Goal: Transaction & Acquisition: Purchase product/service

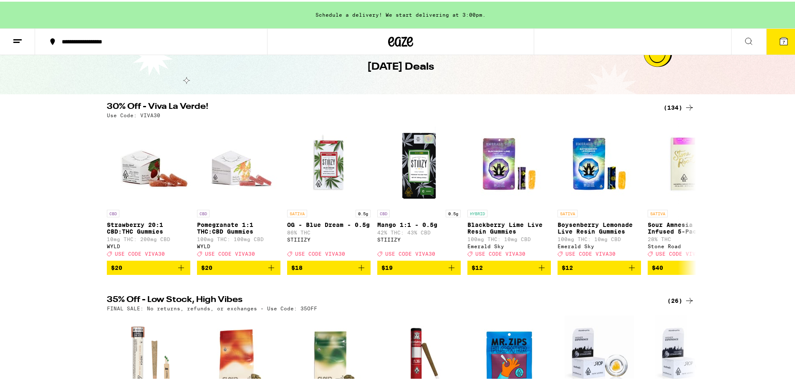
click at [772, 44] on button "7" at bounding box center [783, 40] width 35 height 26
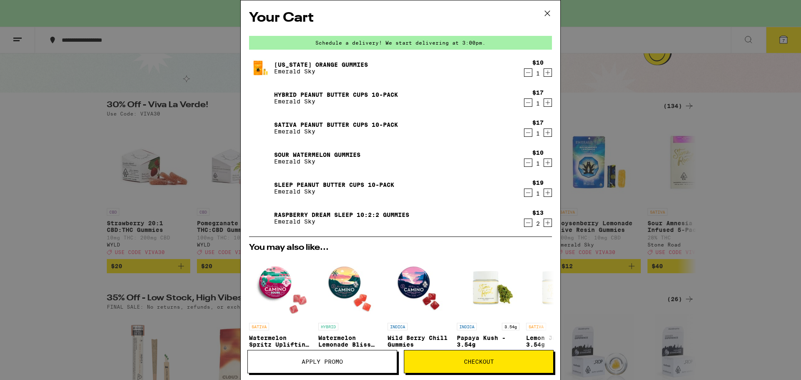
click at [525, 101] on icon "Decrement" at bounding box center [529, 103] width 8 height 10
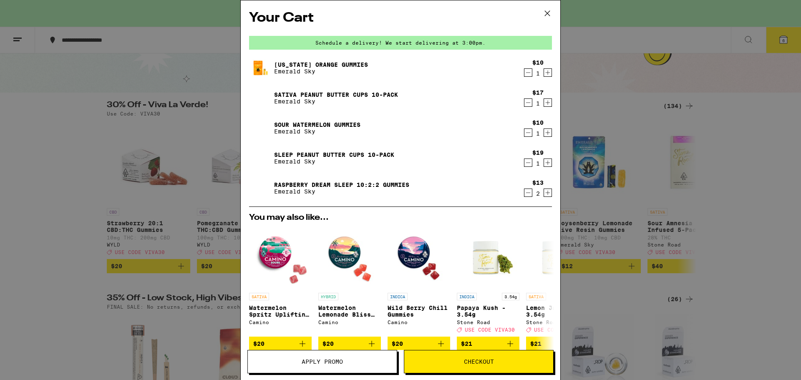
click at [525, 103] on icon "Decrement" at bounding box center [529, 103] width 8 height 10
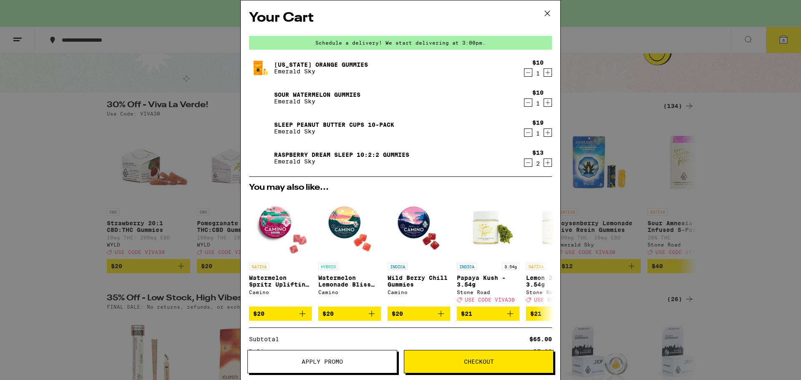
click at [295, 96] on link "Sour Watermelon Gummies" at bounding box center [317, 94] width 86 height 7
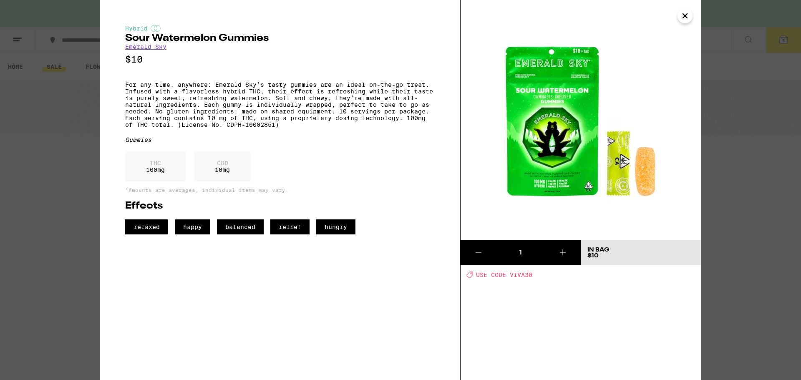
click at [684, 18] on icon "Close" at bounding box center [685, 16] width 10 height 13
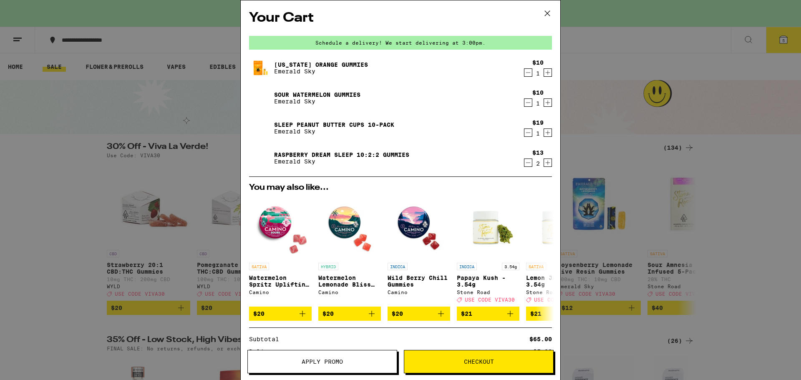
click at [525, 162] on icon "Decrement" at bounding box center [529, 163] width 8 height 10
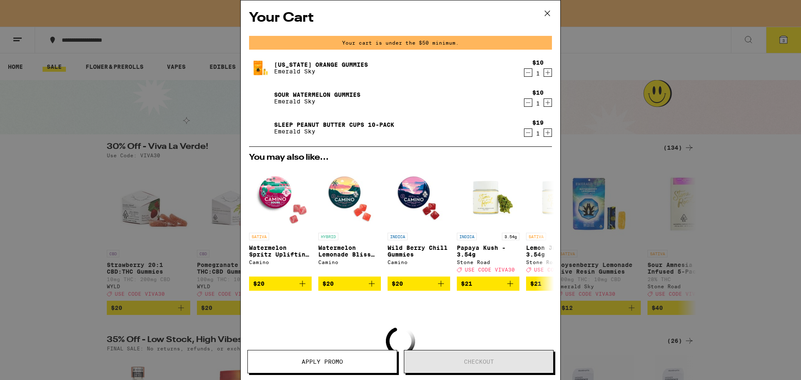
click at [551, 11] on icon at bounding box center [547, 13] width 13 height 13
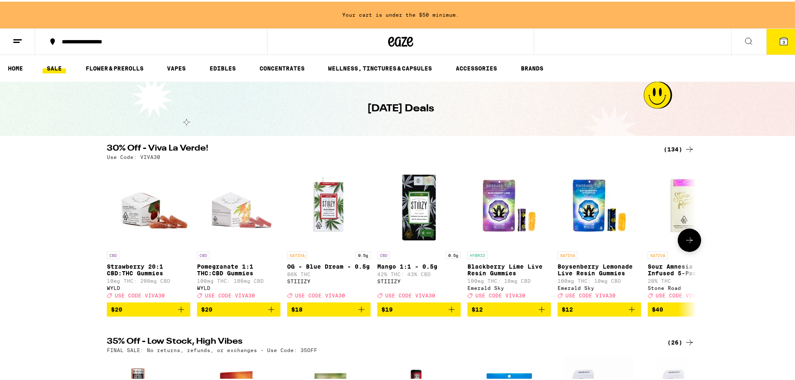
click at [268, 311] on icon "Add to bag" at bounding box center [271, 308] width 6 height 6
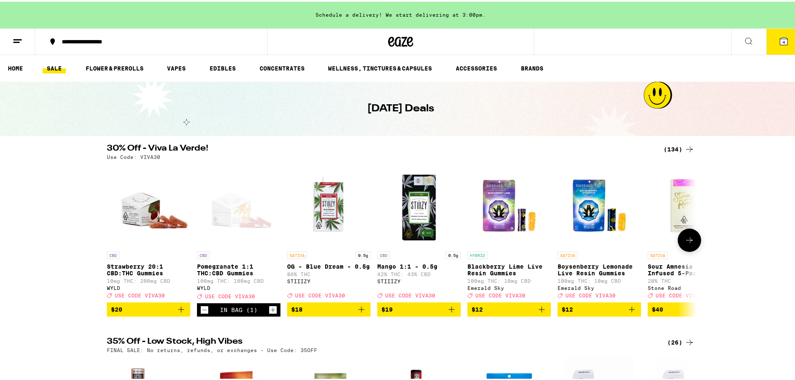
click at [688, 243] on icon at bounding box center [690, 239] width 10 height 10
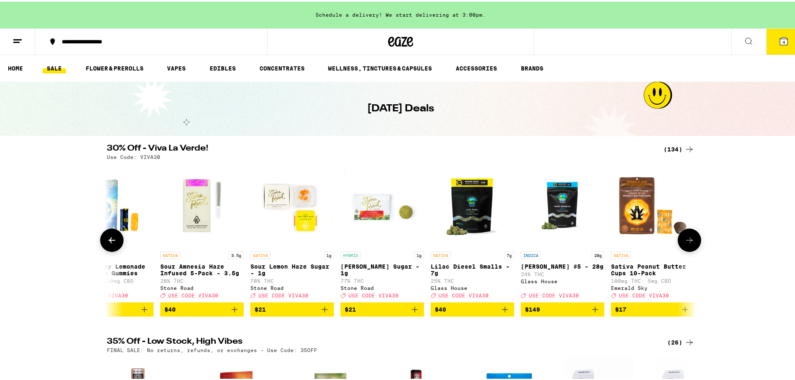
scroll to position [0, 497]
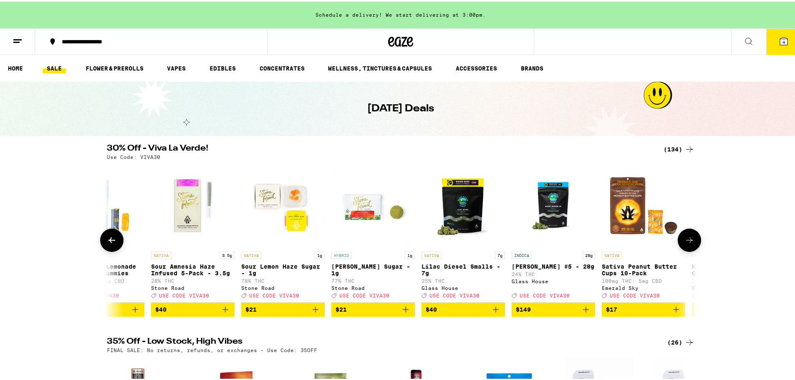
click at [688, 243] on icon at bounding box center [690, 239] width 10 height 10
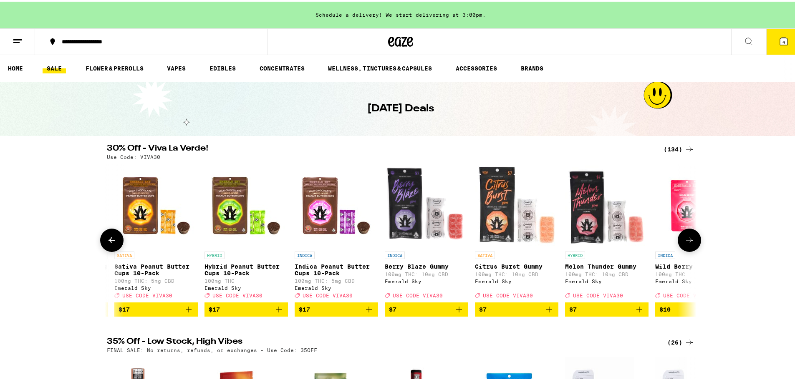
scroll to position [0, 994]
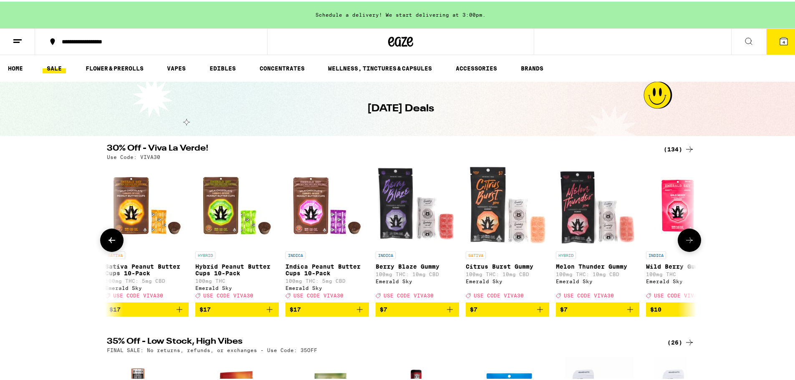
click at [107, 238] on icon at bounding box center [112, 239] width 10 height 10
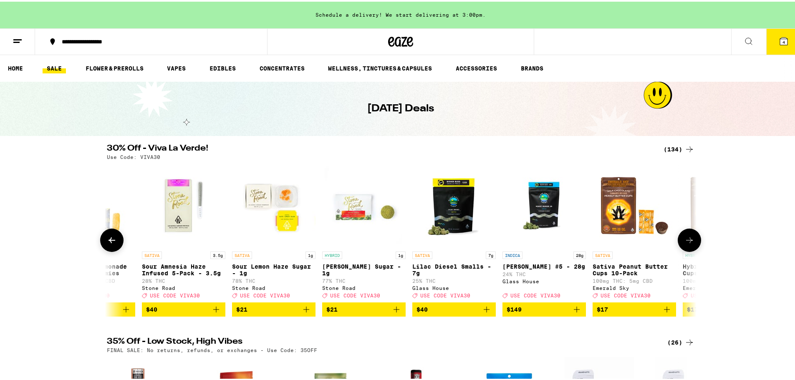
scroll to position [0, 497]
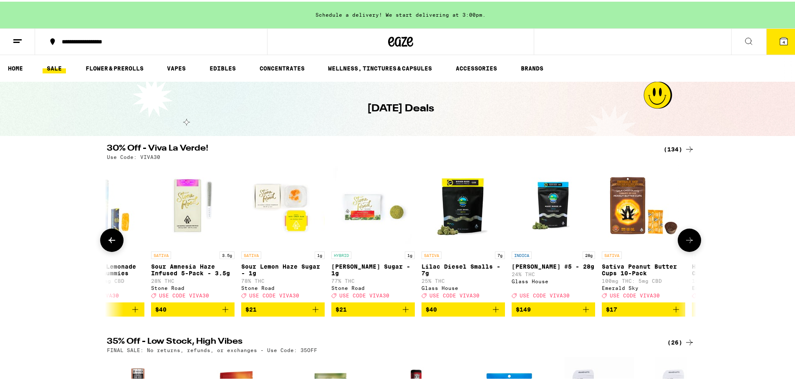
click at [687, 242] on icon at bounding box center [689, 239] width 7 height 6
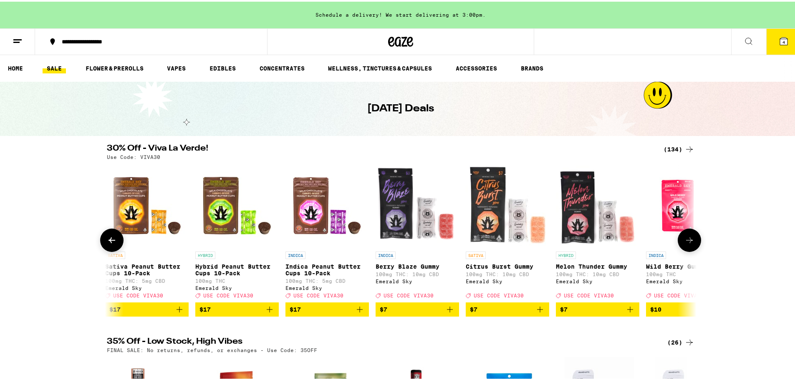
click at [687, 242] on icon at bounding box center [689, 239] width 7 height 6
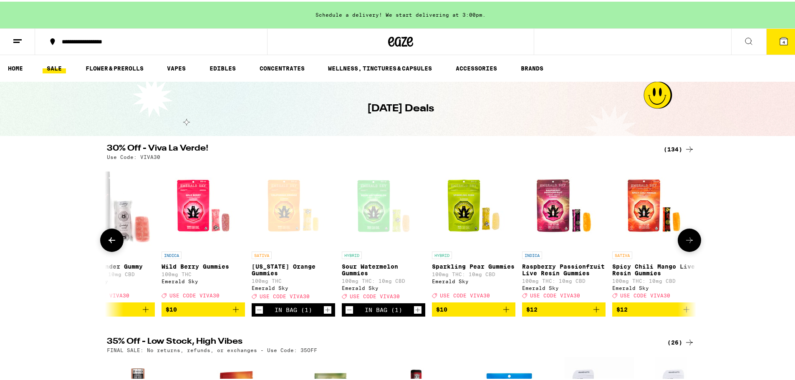
scroll to position [0, 1490]
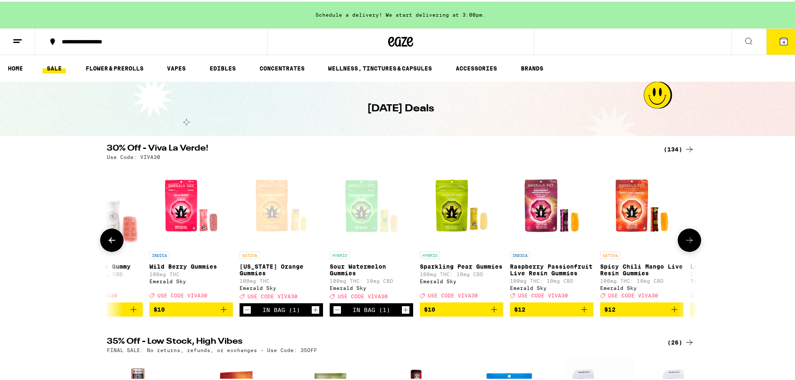
click at [178, 210] on img "Open page for Wild Berry Gummies from Emerald Sky" at bounding box center [190, 203] width 83 height 83
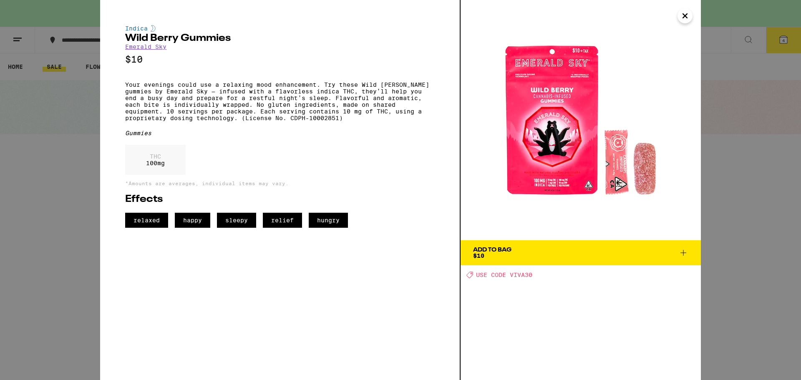
click at [681, 254] on icon at bounding box center [684, 253] width 10 height 10
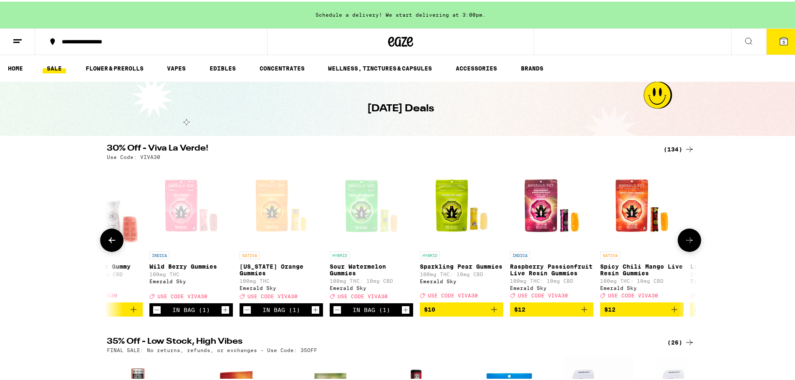
click at [689, 244] on icon at bounding box center [690, 239] width 10 height 10
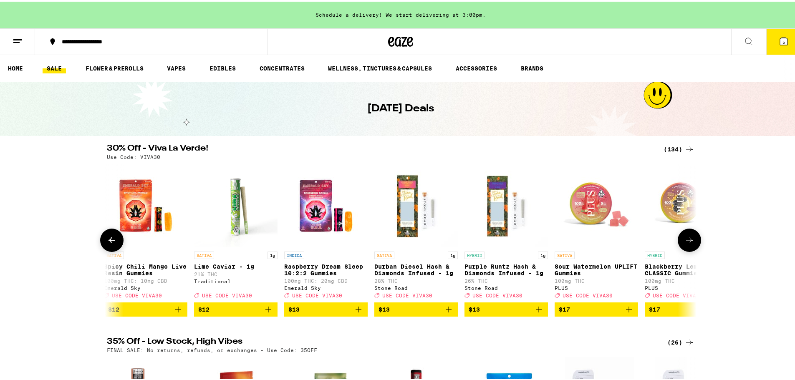
scroll to position [0, 1987]
click at [356, 313] on icon "Add to bag" at bounding box center [358, 308] width 10 height 10
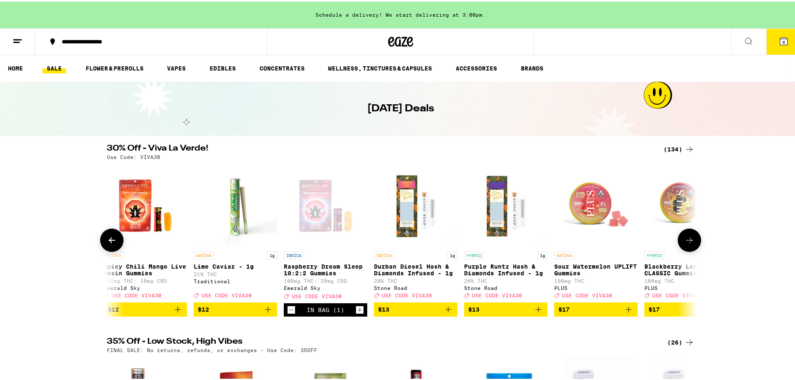
click at [686, 242] on icon at bounding box center [689, 239] width 7 height 6
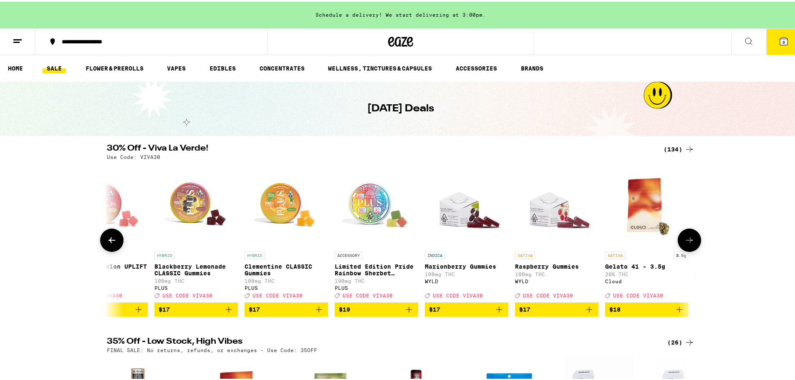
scroll to position [0, 2484]
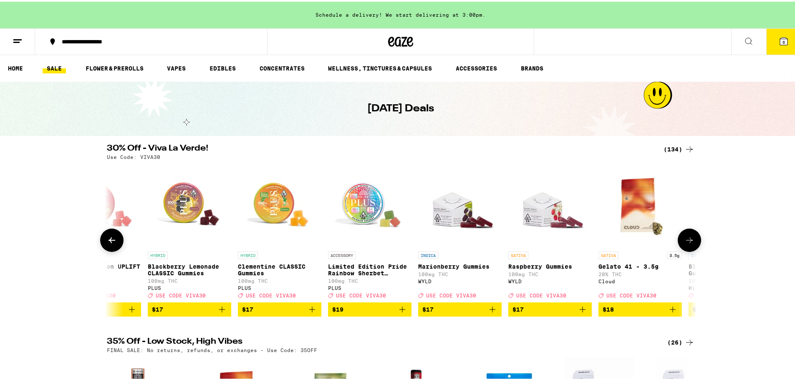
click at [581, 313] on icon "Add to bag" at bounding box center [583, 308] width 10 height 10
click at [694, 242] on button at bounding box center [689, 238] width 23 height 23
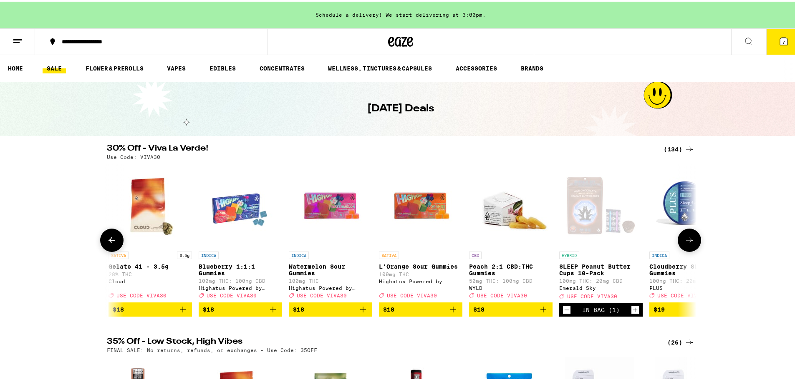
scroll to position [0, 2981]
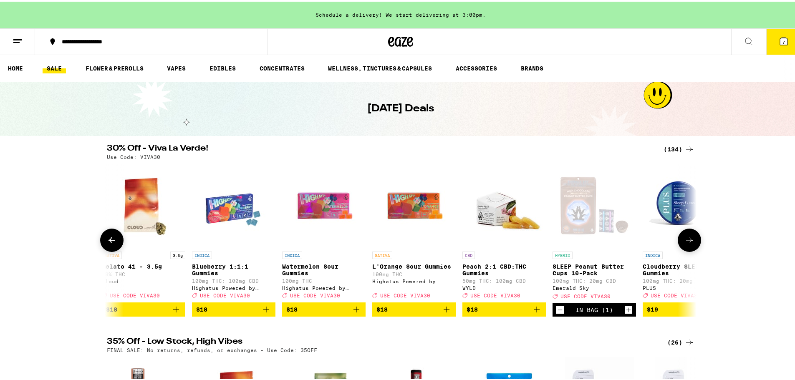
click at [689, 244] on icon at bounding box center [690, 239] width 10 height 10
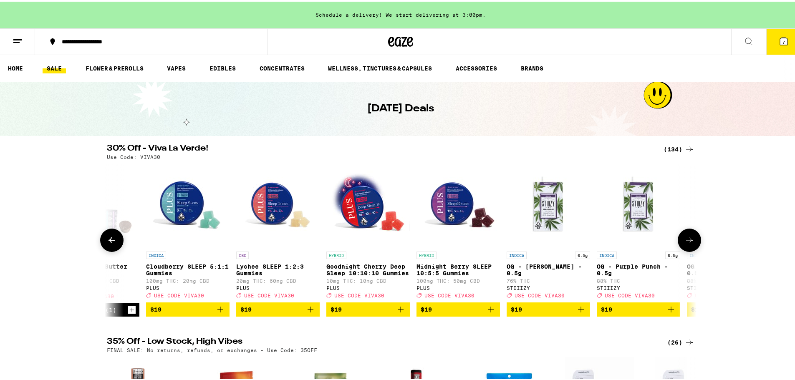
click at [689, 244] on icon at bounding box center [690, 239] width 10 height 10
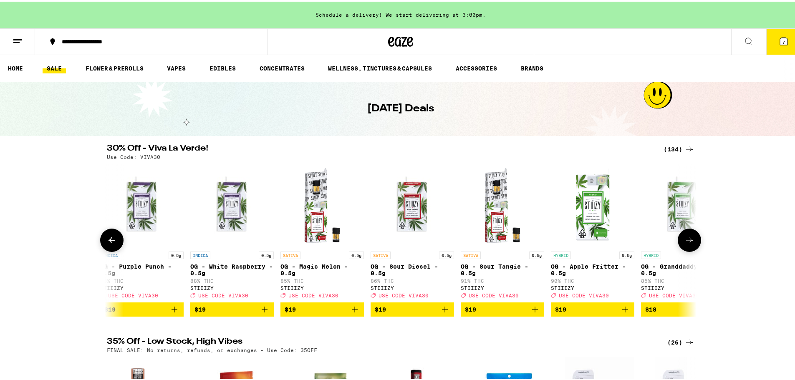
click at [689, 244] on icon at bounding box center [690, 239] width 10 height 10
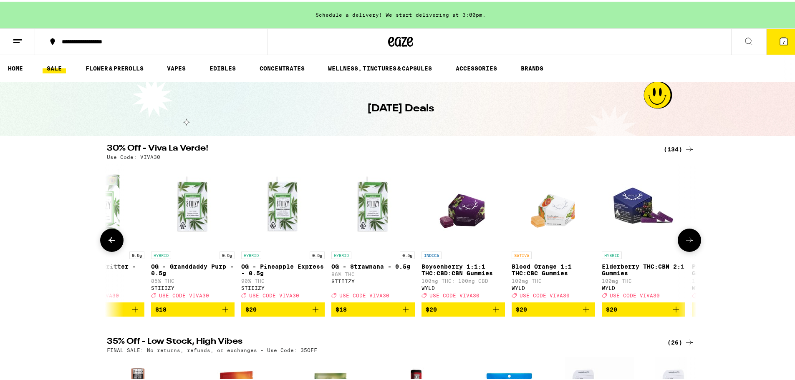
scroll to position [0, 4471]
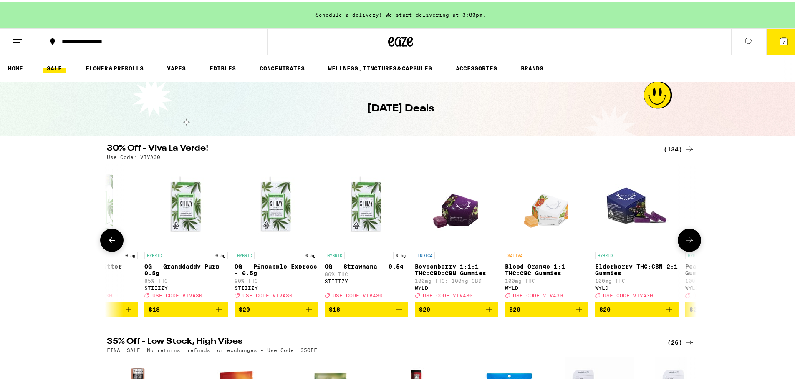
click at [689, 244] on icon at bounding box center [690, 239] width 10 height 10
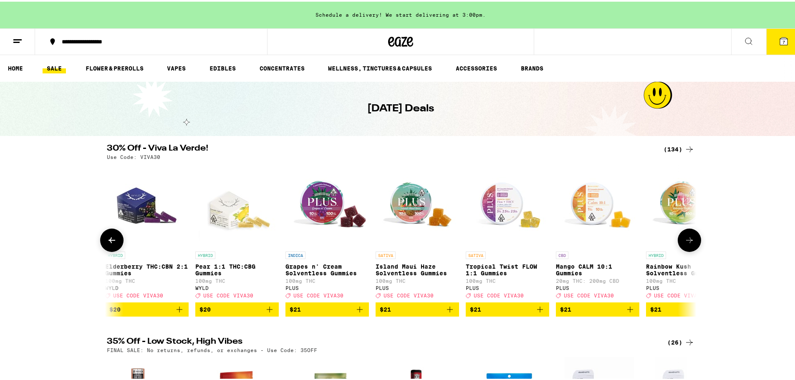
scroll to position [0, 4968]
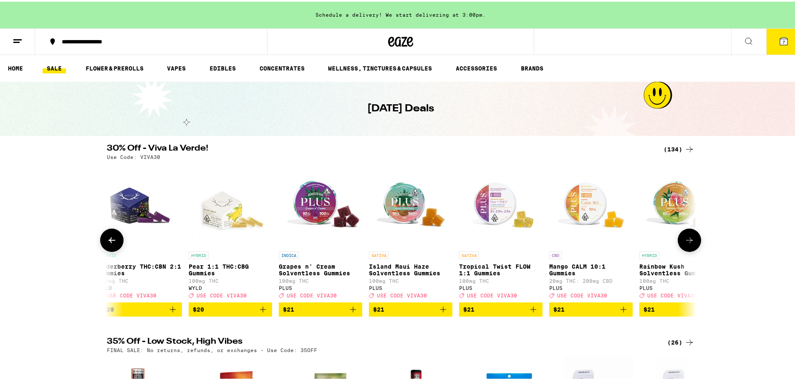
click at [689, 244] on icon at bounding box center [690, 239] width 10 height 10
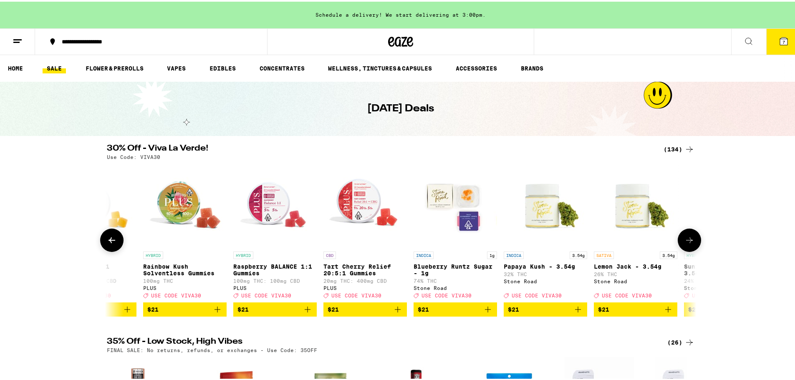
scroll to position [0, 5464]
click at [689, 244] on icon at bounding box center [690, 239] width 10 height 10
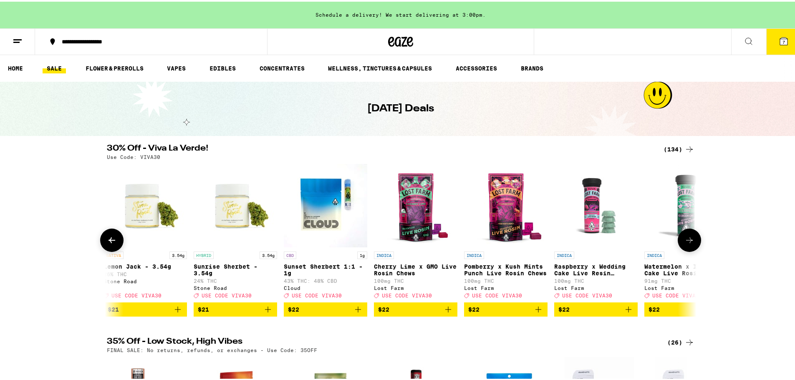
scroll to position [0, 5961]
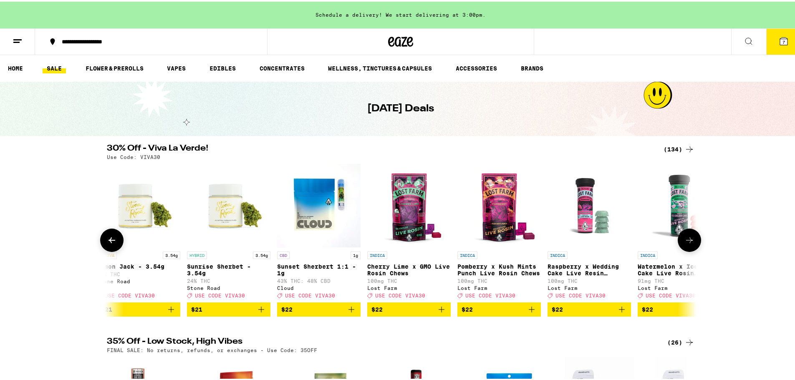
click at [689, 244] on icon at bounding box center [690, 239] width 10 height 10
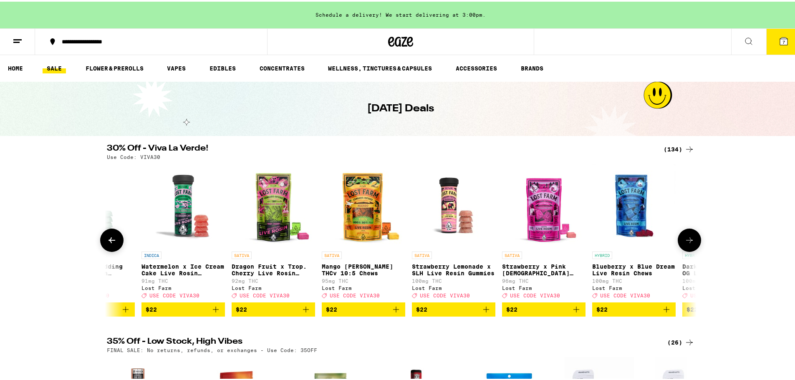
scroll to position [0, 6458]
click at [689, 244] on icon at bounding box center [690, 239] width 10 height 10
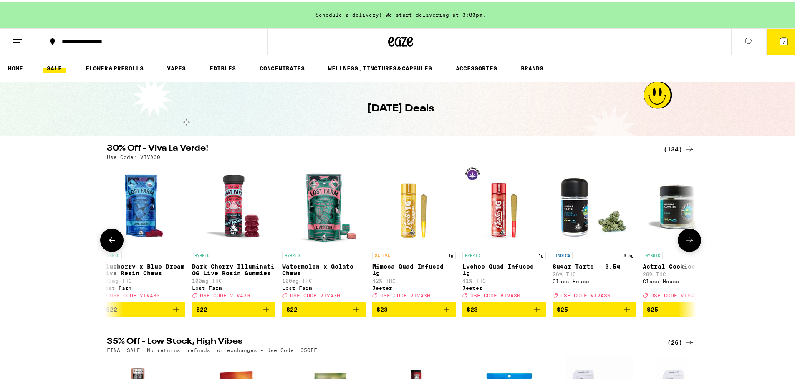
scroll to position [0, 6955]
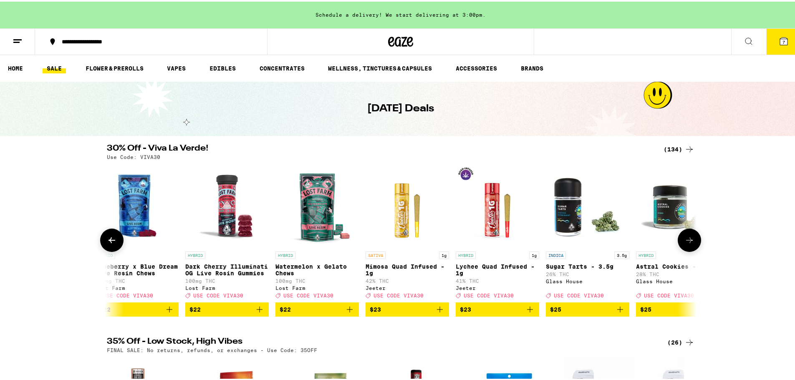
click at [689, 244] on icon at bounding box center [690, 239] width 10 height 10
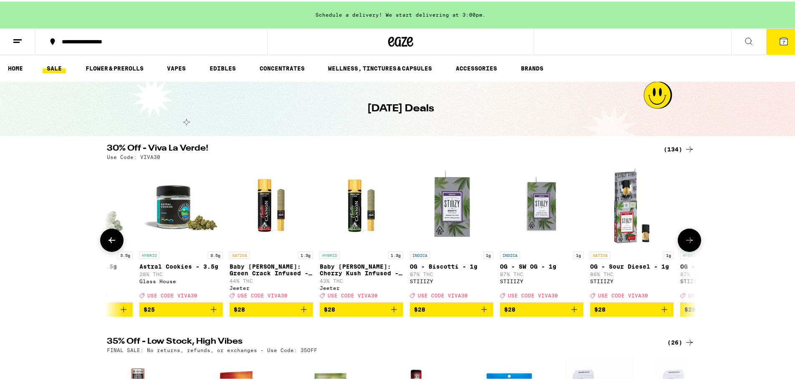
click at [689, 244] on icon at bounding box center [690, 239] width 10 height 10
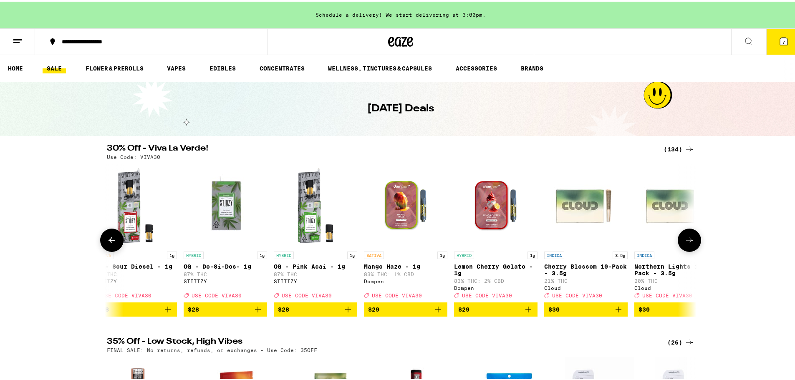
click at [689, 244] on icon at bounding box center [690, 239] width 10 height 10
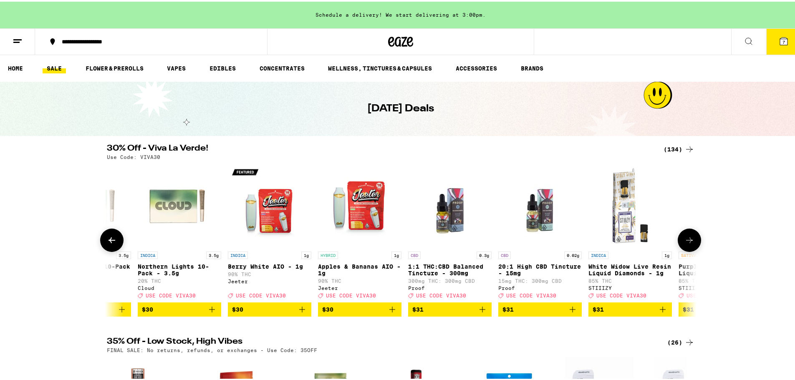
click at [689, 244] on icon at bounding box center [690, 239] width 10 height 10
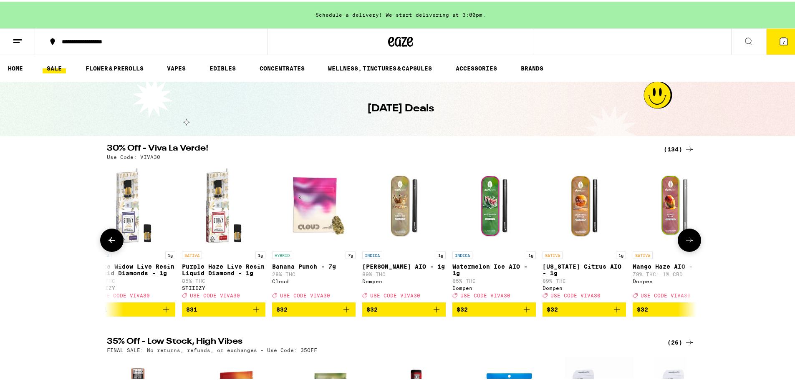
click at [689, 244] on icon at bounding box center [690, 239] width 10 height 10
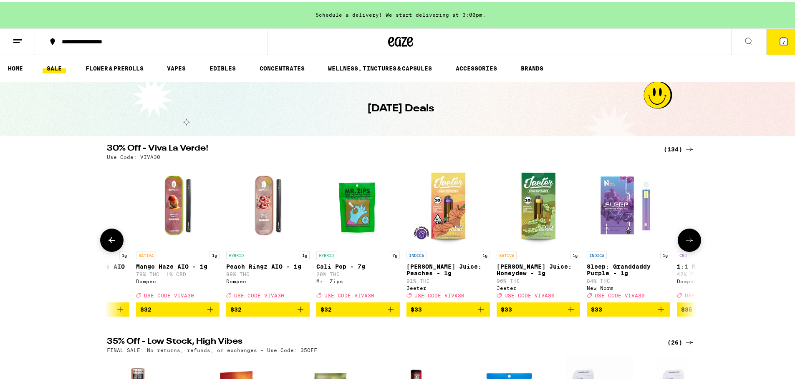
click at [689, 244] on icon at bounding box center [690, 239] width 10 height 10
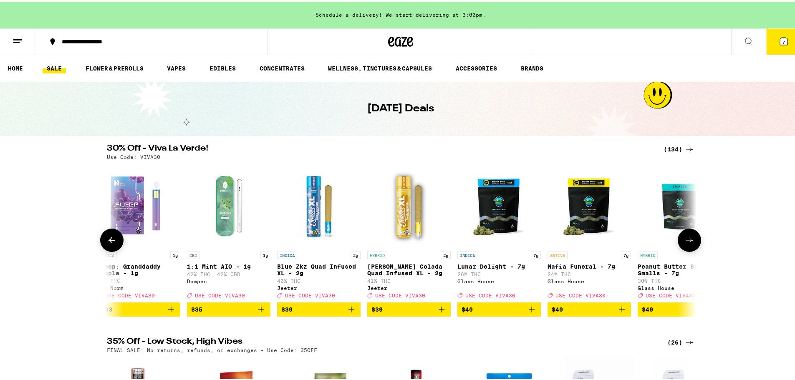
scroll to position [0, 9935]
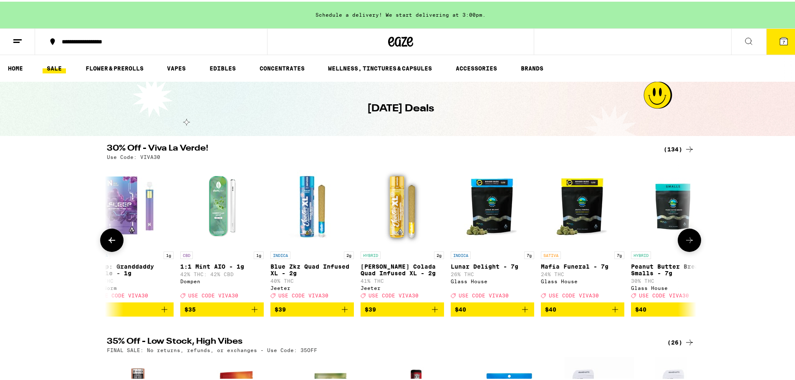
click at [689, 244] on icon at bounding box center [690, 239] width 10 height 10
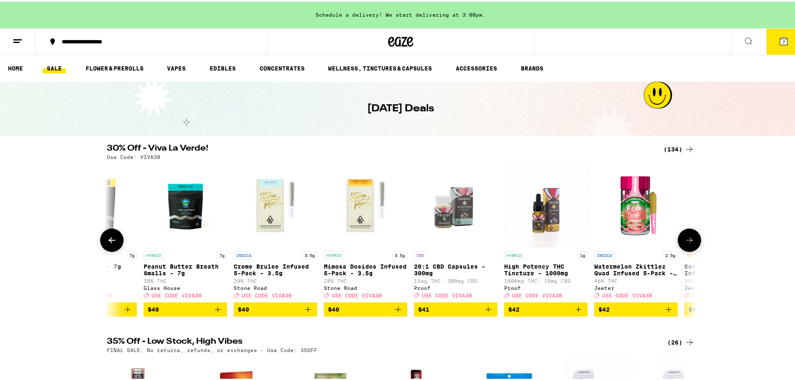
scroll to position [0, 10432]
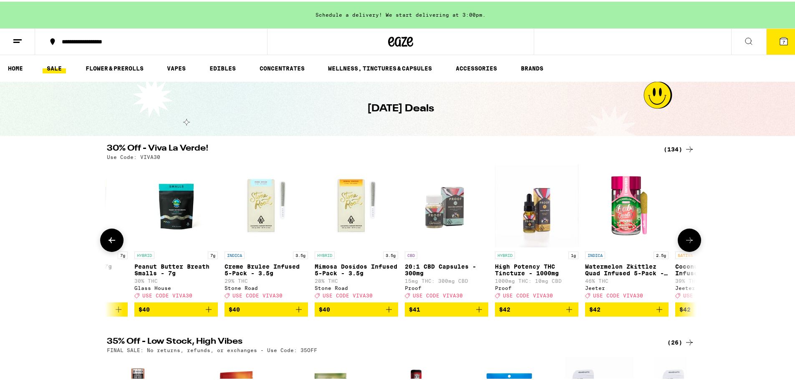
click at [689, 244] on icon at bounding box center [690, 239] width 10 height 10
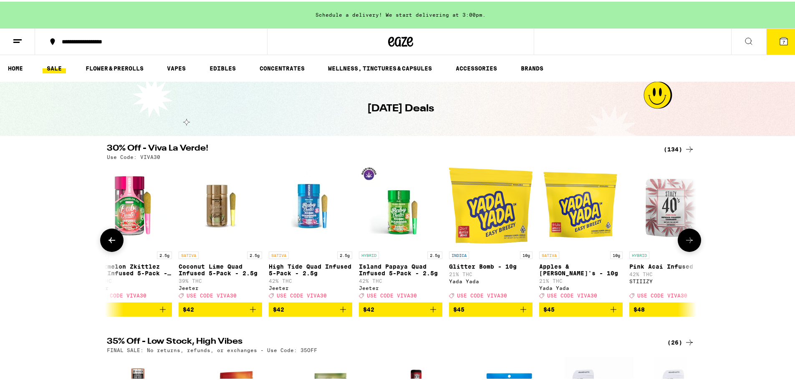
click at [689, 244] on icon at bounding box center [690, 239] width 10 height 10
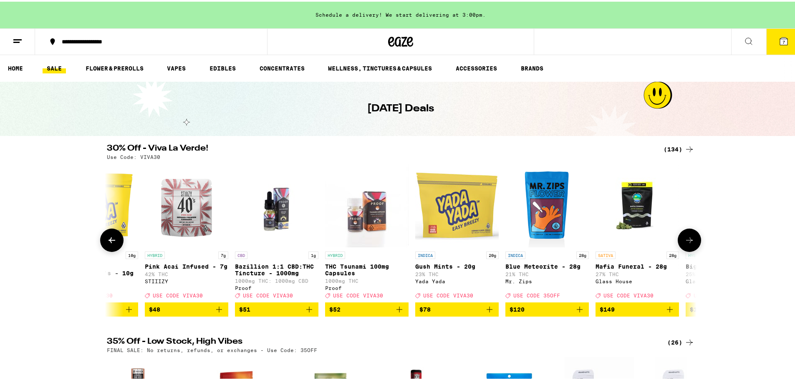
scroll to position [0, 11425]
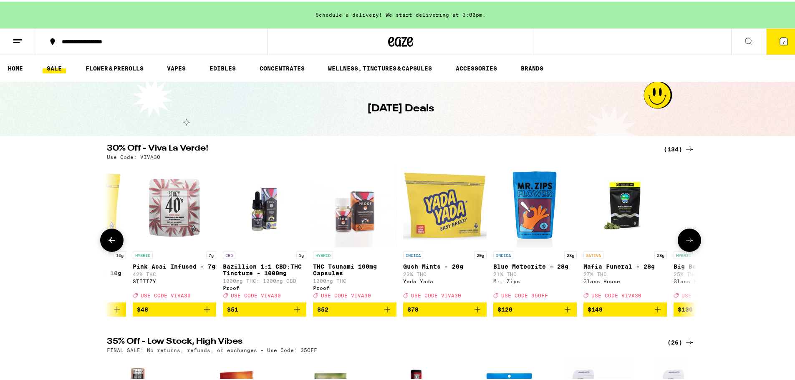
click at [689, 244] on icon at bounding box center [690, 239] width 10 height 10
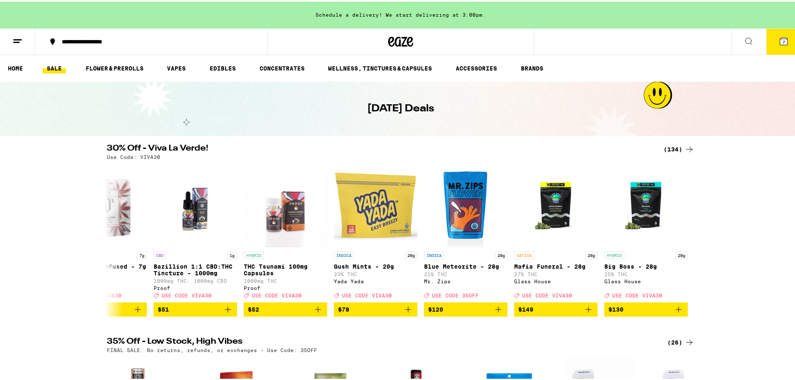
click at [783, 38] on span "7" at bounding box center [784, 40] width 3 height 5
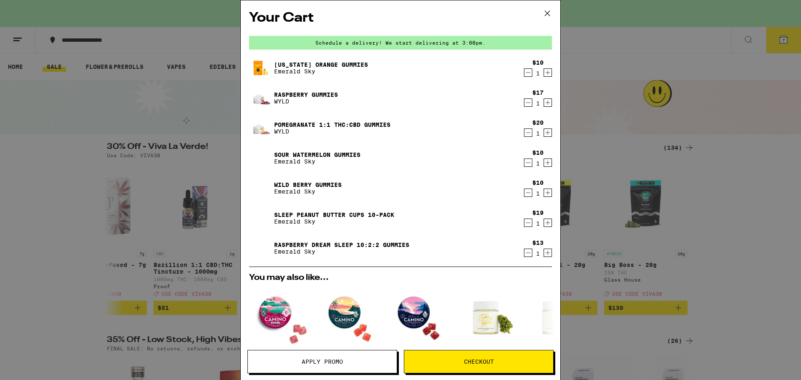
click at [319, 365] on span "Apply Promo" at bounding box center [322, 362] width 41 height 6
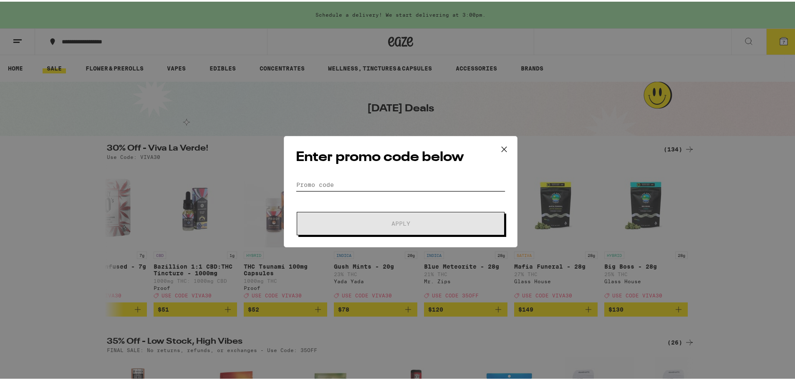
click at [325, 181] on input "Promo Code" at bounding box center [401, 183] width 210 height 13
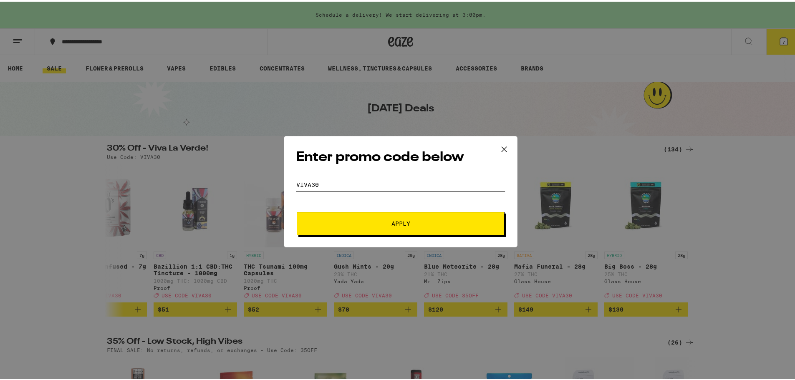
type input "viva30"
click at [297, 210] on button "Apply" at bounding box center [401, 221] width 208 height 23
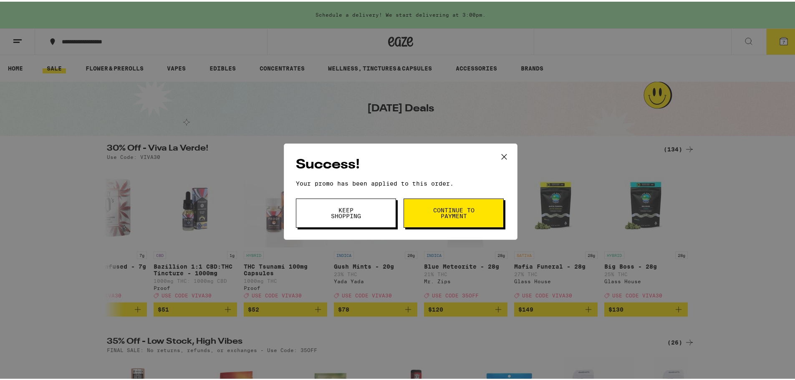
click at [445, 216] on span "Continue to payment" at bounding box center [453, 212] width 43 height 12
